Goal: Check status: Check status

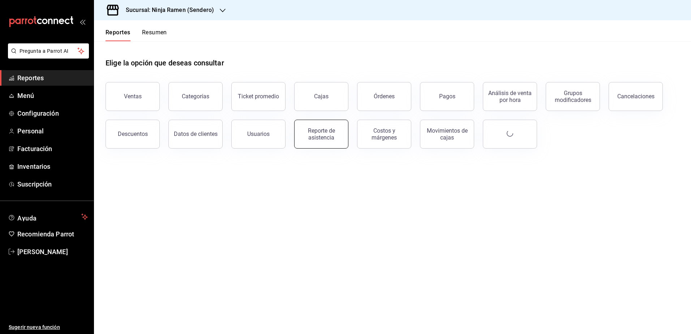
click at [327, 134] on div "Reporte de asistencia" at bounding box center [321, 134] width 45 height 14
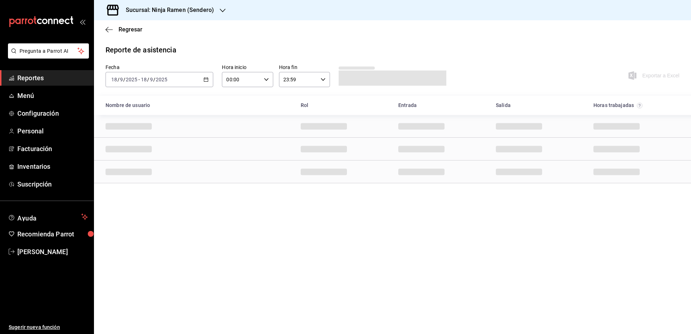
click at [210, 11] on h3 "Sucursal: Ninja Ramen (Sendero)" at bounding box center [167, 10] width 94 height 9
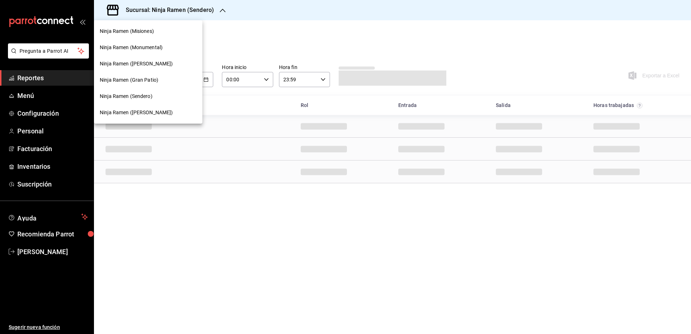
click at [169, 109] on div "Ninja Ramen (Gómez Morín)" at bounding box center [148, 113] width 97 height 8
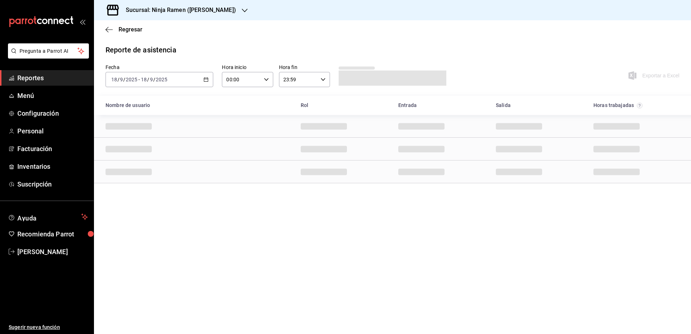
click at [203, 77] on div "2025-09-18 18 / 9 / 2025 - 2025-09-18 18 / 9 / 2025" at bounding box center [160, 79] width 108 height 15
click at [130, 180] on span "Rango de fechas" at bounding box center [140, 183] width 56 height 8
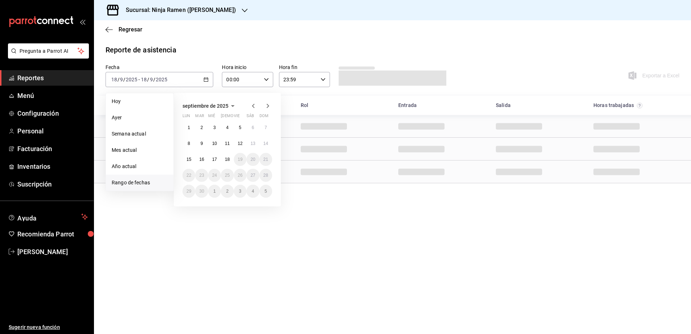
click at [190, 162] on button "15" at bounding box center [189, 159] width 13 height 13
click at [229, 159] on abbr "18" at bounding box center [227, 159] width 5 height 5
click at [193, 160] on button "15" at bounding box center [189, 159] width 13 height 13
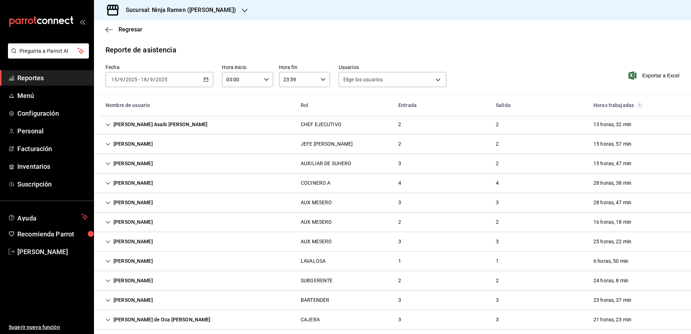
type input "b1f7ea7f-580f-4eb0-b037-e18308735fba,197fbe5c-df84-4d5e-a2a4-69e89dcddb51,a8fe1…"
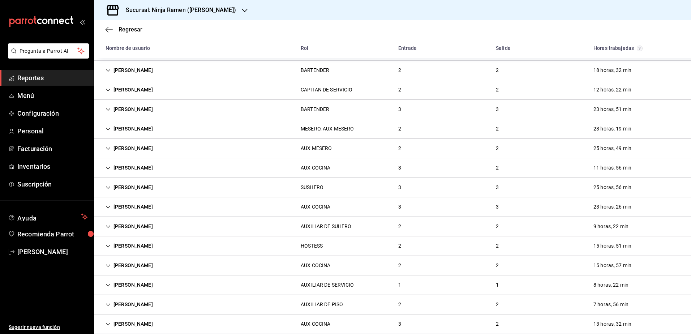
scroll to position [710, 0]
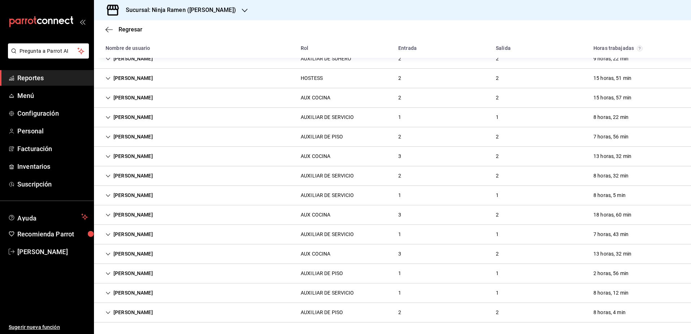
click at [107, 289] on div "Angie Vanessa Peña Olivas" at bounding box center [129, 292] width 59 height 13
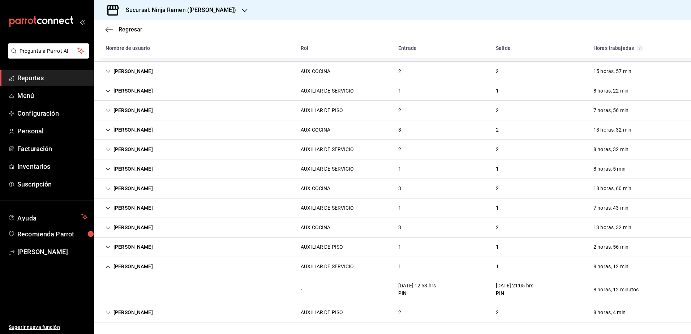
scroll to position [736, 0]
click at [113, 247] on div "Araceli Herrera Arguijo" at bounding box center [129, 246] width 59 height 13
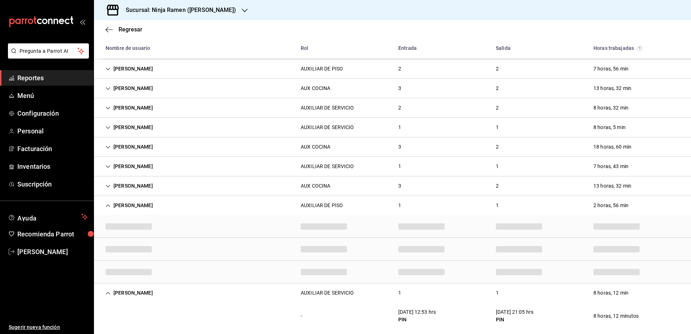
scroll to position [736, 0]
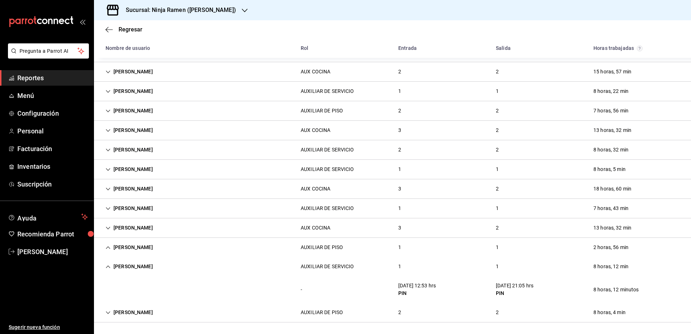
click at [108, 187] on icon "Cell" at bounding box center [108, 189] width 5 height 5
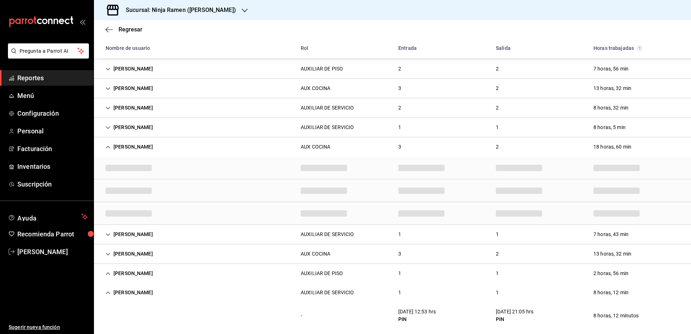
scroll to position [736, 0]
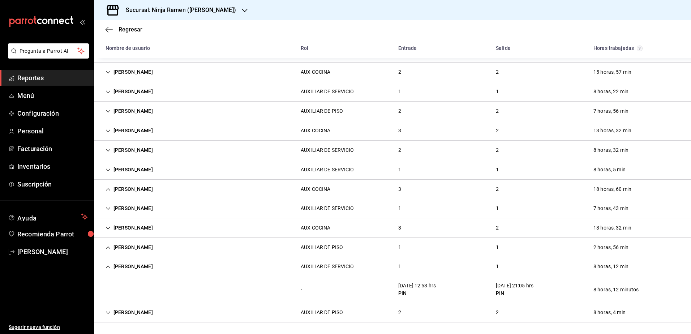
click at [109, 191] on icon "Cell" at bounding box center [108, 189] width 5 height 5
click at [107, 266] on icon "Cell" at bounding box center [108, 266] width 4 height 3
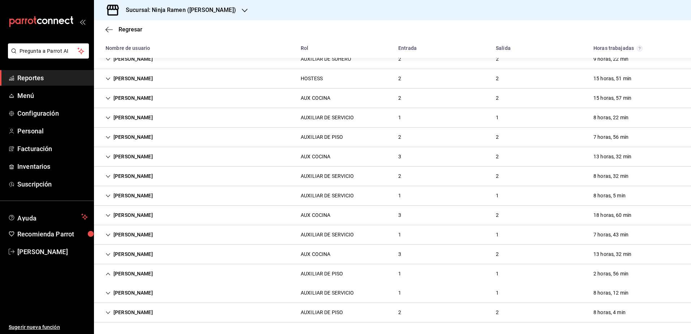
click at [107, 315] on div "Heather Barraza Nuñez" at bounding box center [129, 312] width 59 height 13
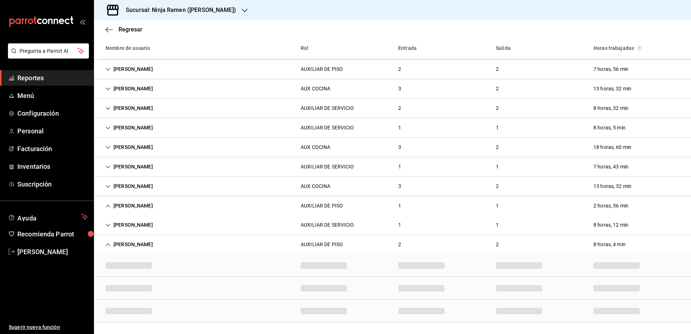
click at [107, 246] on icon "Cell" at bounding box center [108, 244] width 5 height 5
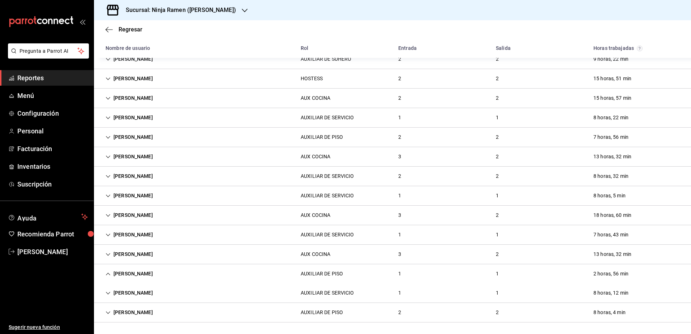
click at [110, 291] on icon "Cell" at bounding box center [108, 293] width 5 height 5
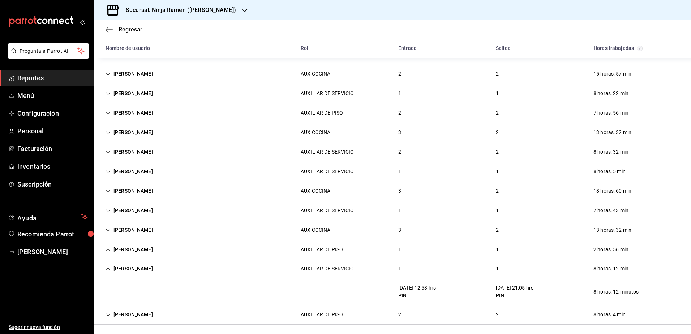
scroll to position [736, 0]
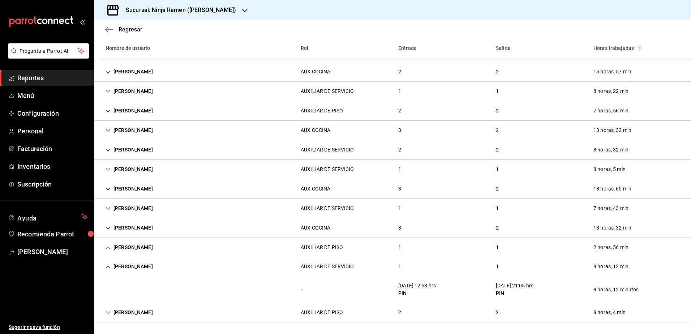
click at [107, 267] on icon "Cell" at bounding box center [108, 266] width 4 height 3
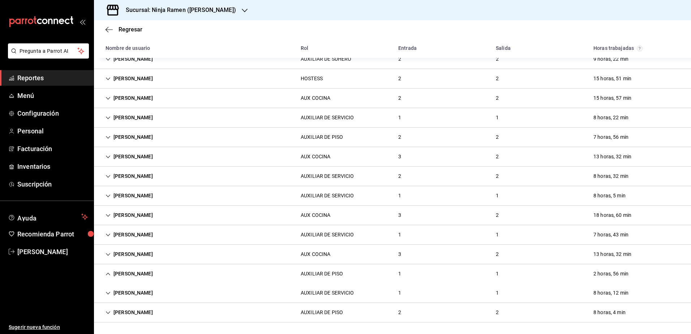
scroll to position [710, 0]
click at [105, 276] on div "Araceli Herrera Arguijo" at bounding box center [129, 273] width 59 height 13
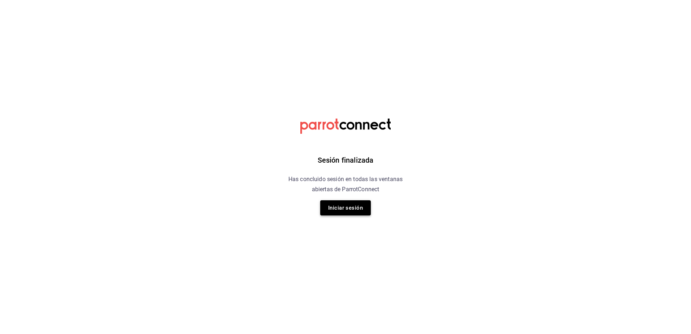
click at [351, 205] on button "Iniciar sesión" at bounding box center [345, 207] width 51 height 15
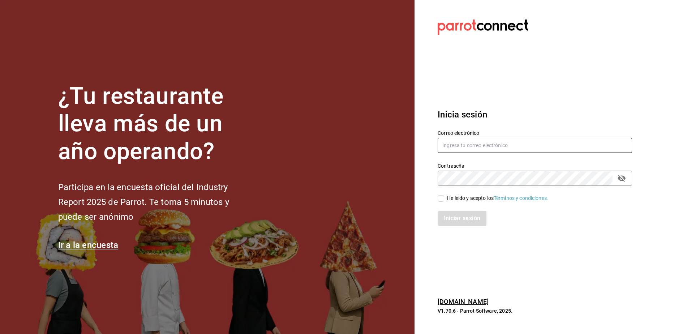
type input "rh.wymx@gmail.com"
click at [458, 206] on div "Iniciar sesión" at bounding box center [530, 214] width 203 height 24
click at [460, 199] on div "He leído y acepto los Términos y condiciones." at bounding box center [497, 198] width 101 height 8
click at [444, 199] on input "He leído y acepto los Términos y condiciones." at bounding box center [441, 198] width 7 height 7
checkbox input "true"
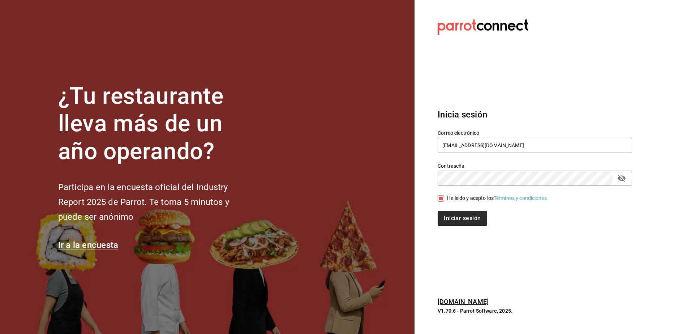
click at [458, 211] on button "Iniciar sesión" at bounding box center [462, 218] width 49 height 15
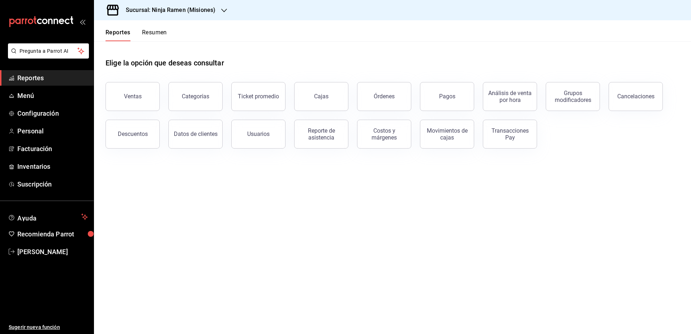
click at [202, 9] on h3 "Sucursal: Ninja Ramen (Misiones)" at bounding box center [167, 10] width 95 height 9
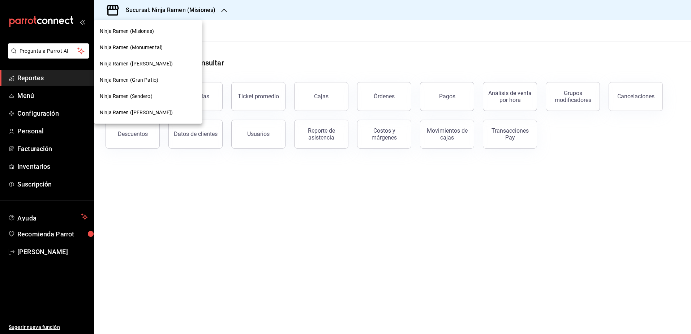
click at [159, 108] on div "Ninja Ramen ([PERSON_NAME])" at bounding box center [148, 112] width 108 height 16
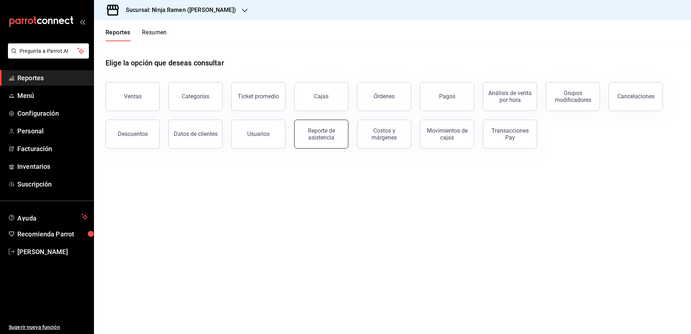
click at [320, 138] on div "Reporte de asistencia" at bounding box center [321, 134] width 45 height 14
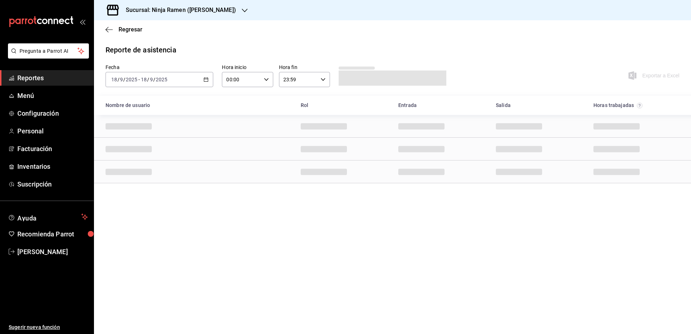
click at [204, 82] on div "[DATE] [DATE] - [DATE] [DATE]" at bounding box center [160, 79] width 108 height 15
click at [124, 180] on span "Rango de fechas" at bounding box center [140, 183] width 56 height 8
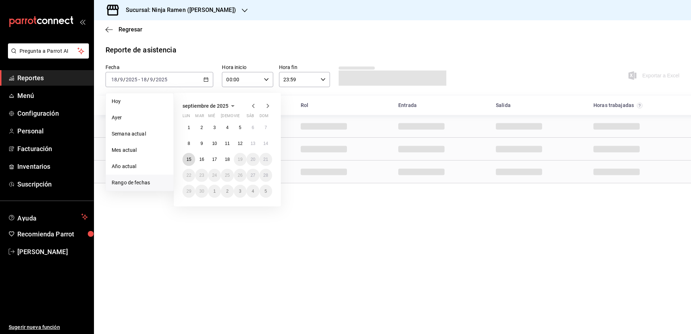
click at [189, 157] on abbr "15" at bounding box center [189, 159] width 5 height 5
click at [227, 160] on abbr "18" at bounding box center [227, 159] width 5 height 5
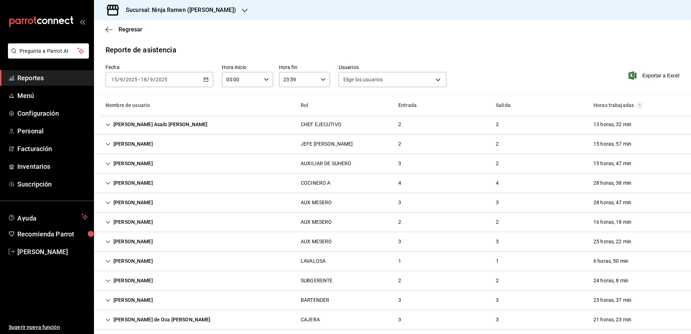
type input "b1f7ea7f-580f-4eb0-b037-e18308735fba,197fbe5c-df84-4d5e-a2a4-69e89dcddb51,a8fe1…"
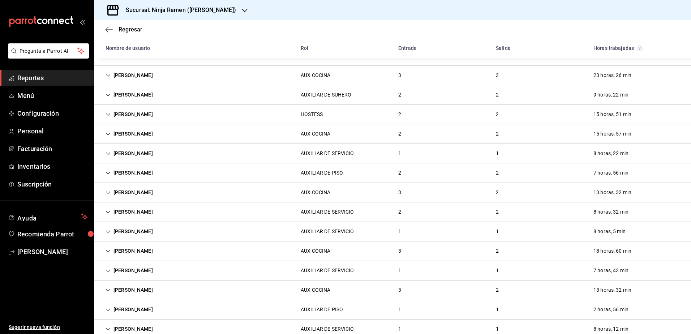
scroll to position [710, 0]
